Goal: Navigation & Orientation: Find specific page/section

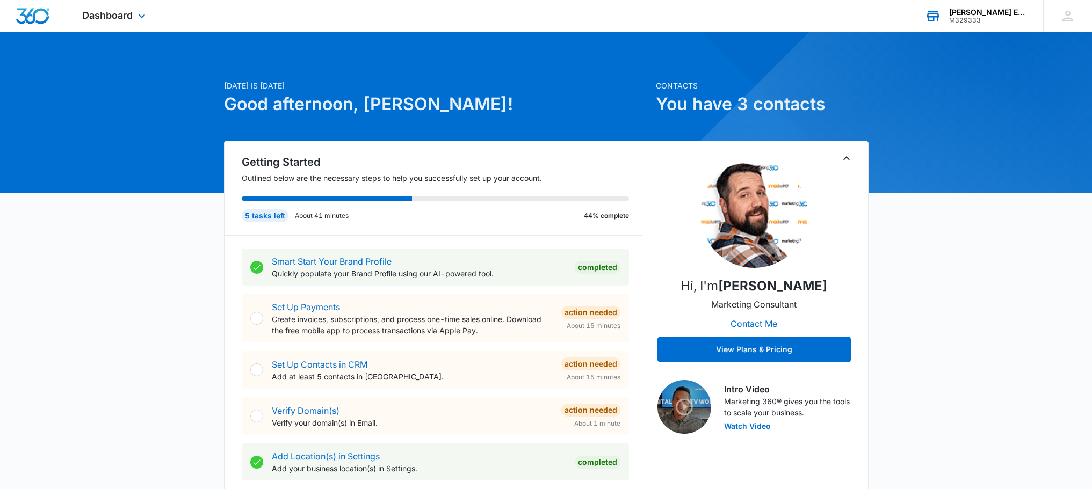
click at [958, 15] on div "Garner Environmental Solutions" at bounding box center [988, 12] width 78 height 9
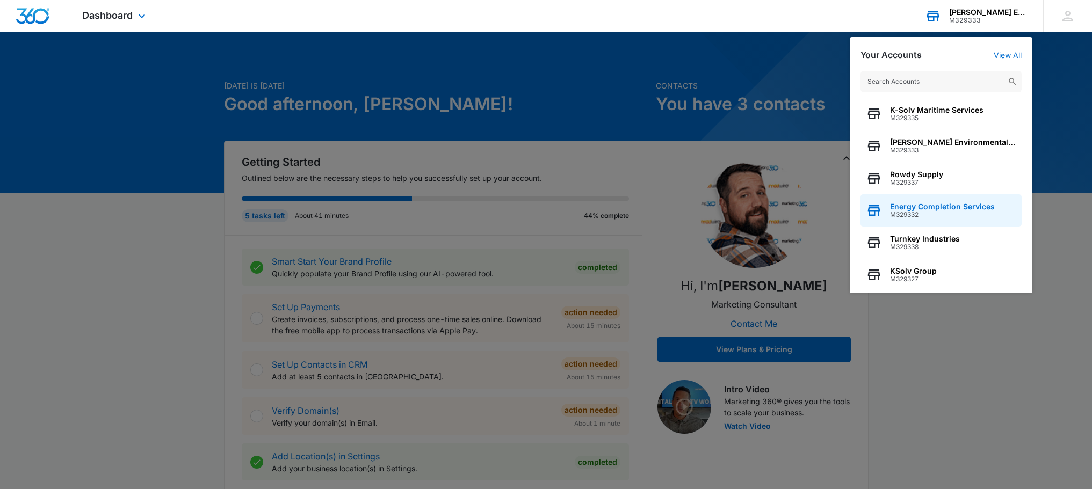
click at [924, 208] on span "Energy Completion Services" at bounding box center [942, 206] width 105 height 9
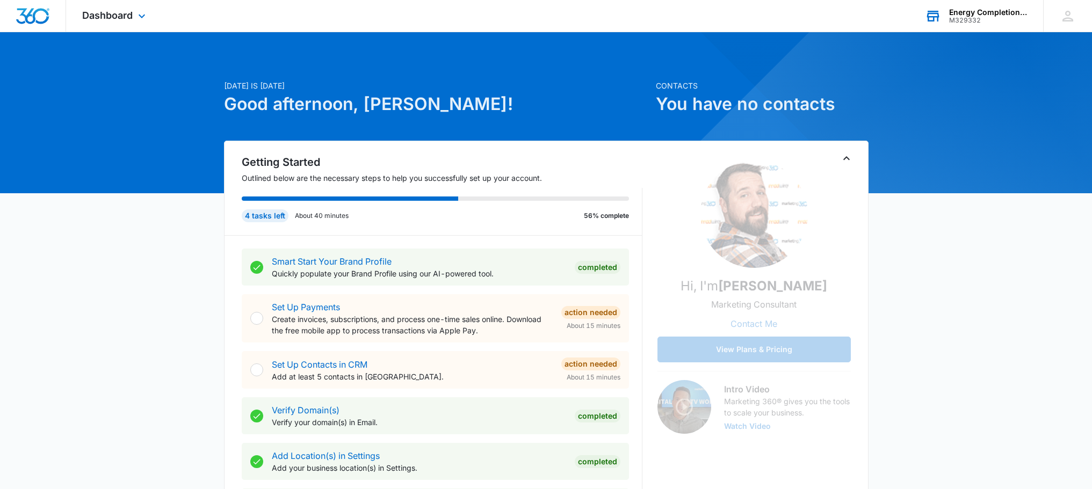
click at [981, 13] on div "Energy Completion Services" at bounding box center [988, 12] width 78 height 9
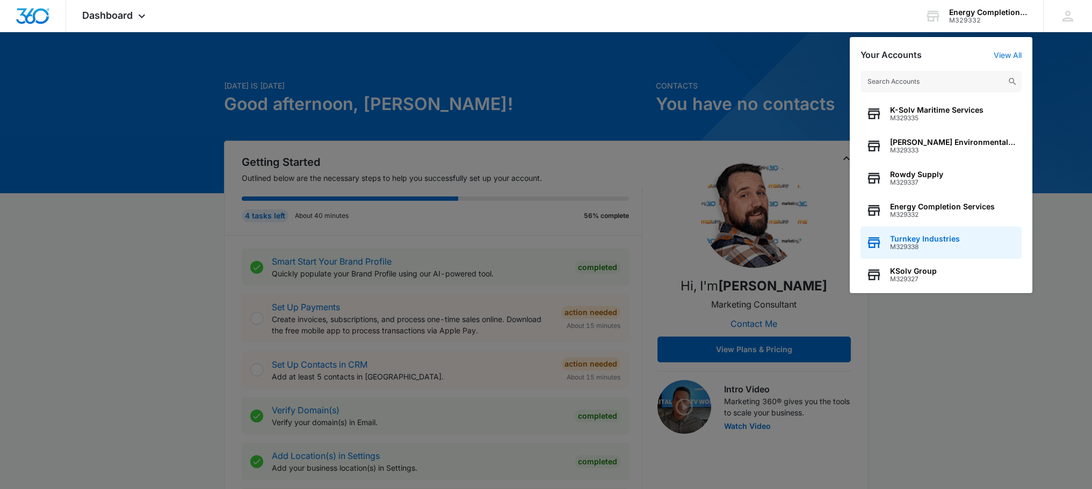
click at [924, 239] on span "Turnkey Industries" at bounding box center [925, 239] width 70 height 9
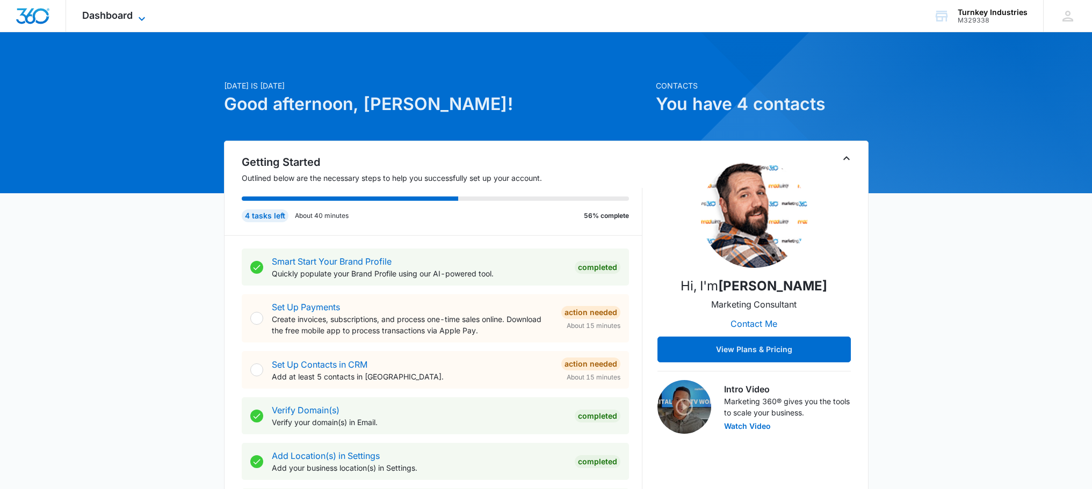
click at [102, 16] on span "Dashboard" at bounding box center [107, 15] width 50 height 11
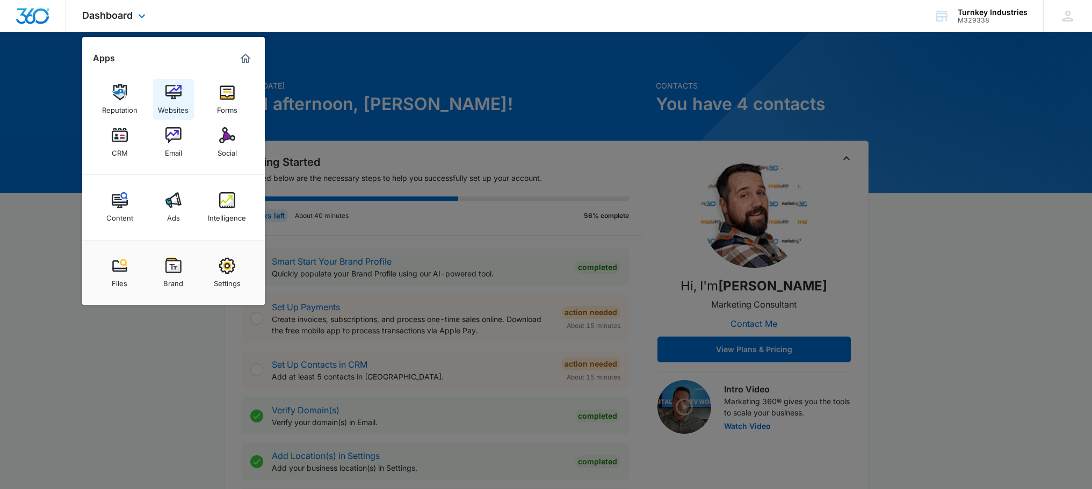
click at [174, 98] on img at bounding box center [173, 92] width 16 height 16
